Goal: Find specific page/section: Find specific page/section

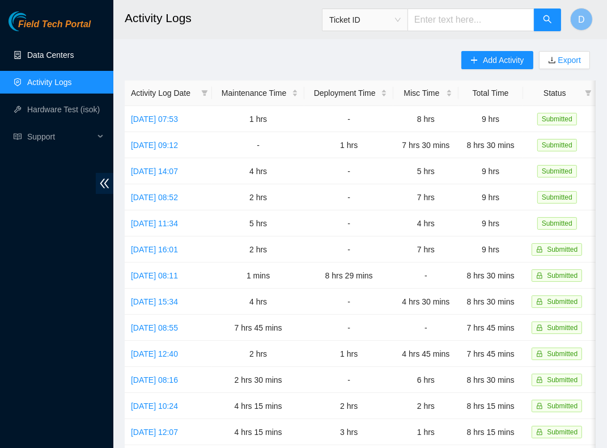
click at [62, 58] on link "Data Centers" at bounding box center [50, 54] width 46 height 9
